Goal: Navigation & Orientation: Find specific page/section

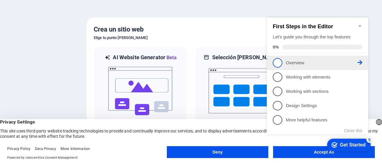
click at [278, 61] on span "1" at bounding box center [278, 63] width 10 height 10
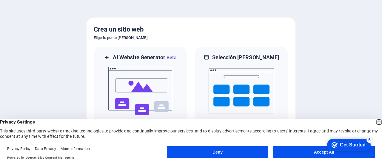
click at [298, 151] on button "Accept All" at bounding box center [324, 153] width 102 height 12
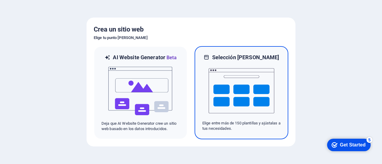
click at [228, 87] on img at bounding box center [242, 91] width 66 height 60
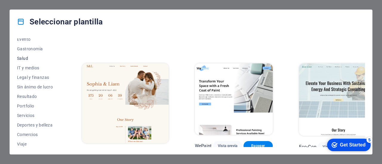
scroll to position [119, 0]
click at [38, 125] on span "Deportes y belleza" at bounding box center [36, 124] width 39 height 5
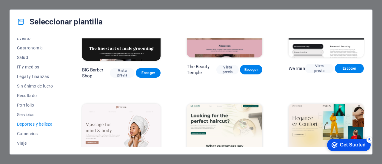
scroll to position [21, 0]
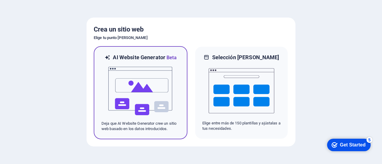
click at [132, 88] on img at bounding box center [141, 91] width 66 height 60
